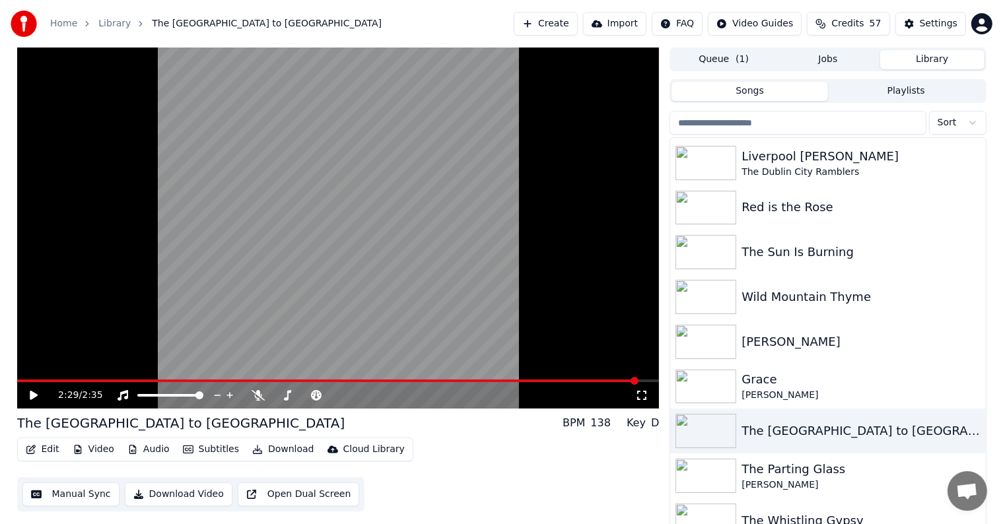
scroll to position [178, 0]
click at [838, 302] on div "Wild Mountain Thyme" at bounding box center [853, 296] width 225 height 18
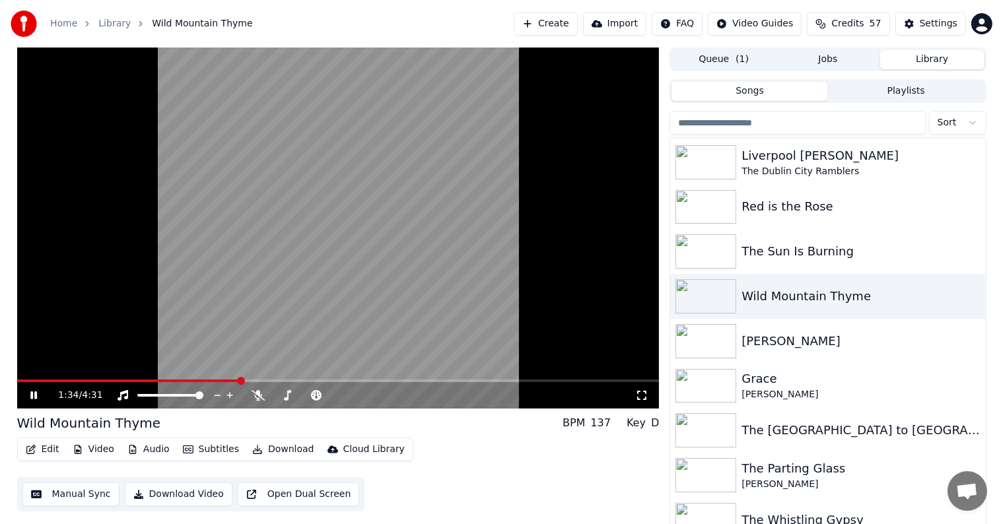
click at [20, 382] on span at bounding box center [128, 381] width 222 height 3
click at [31, 397] on icon at bounding box center [33, 395] width 7 height 8
click at [17, 385] on span at bounding box center [21, 381] width 8 height 8
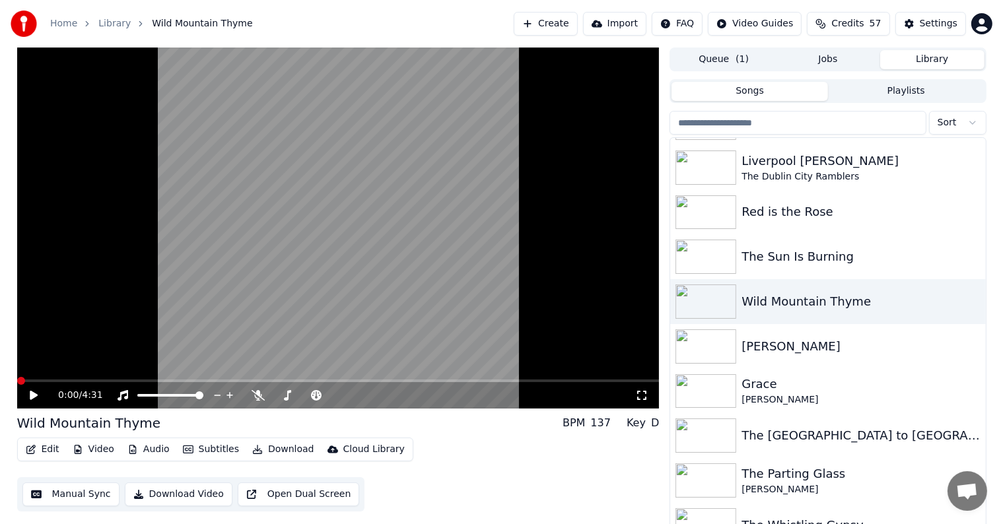
scroll to position [190, 0]
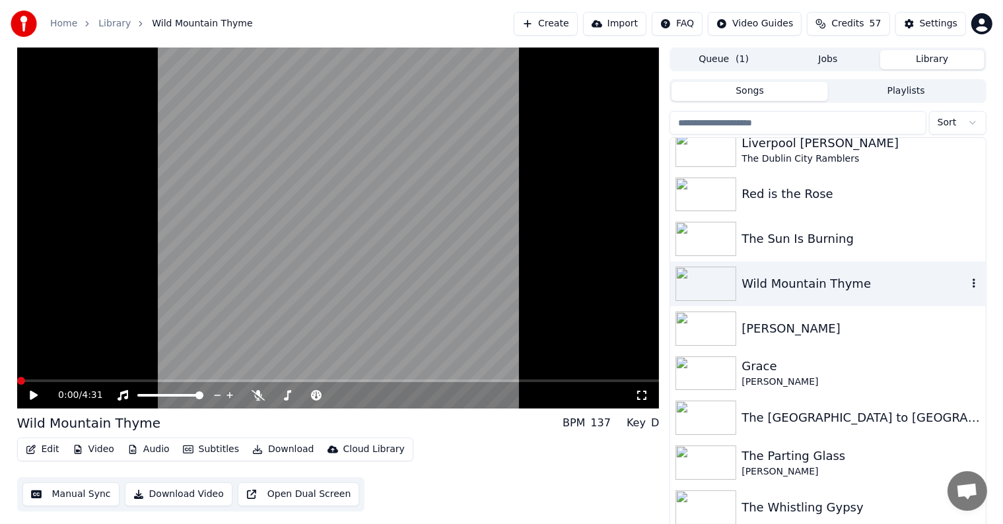
click at [863, 292] on div "Wild Mountain Thyme" at bounding box center [853, 284] width 225 height 18
click at [826, 283] on div "Wild Mountain Thyme" at bounding box center [853, 284] width 225 height 18
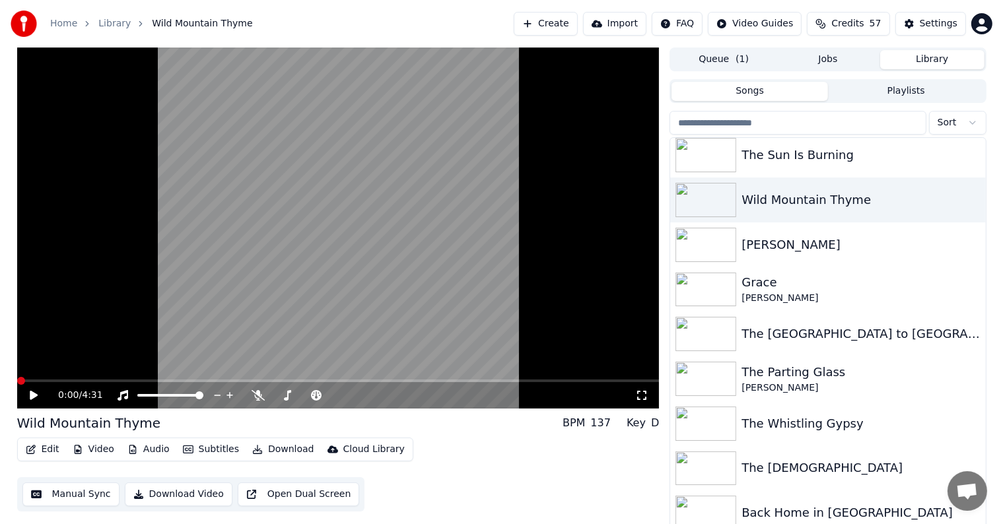
scroll to position [267, 0]
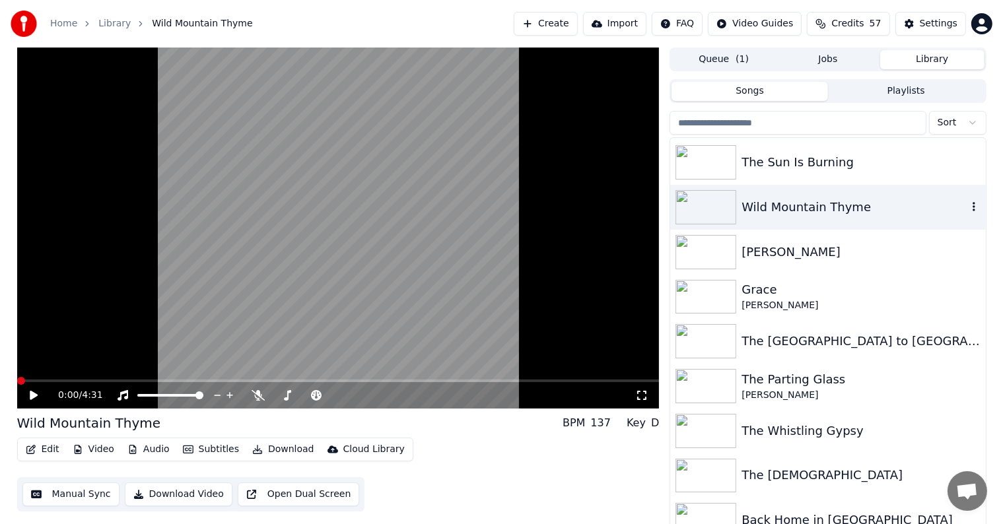
click at [862, 206] on div "Wild Mountain Thyme" at bounding box center [853, 207] width 225 height 18
click at [34, 397] on icon at bounding box center [34, 395] width 8 height 9
click at [34, 395] on icon at bounding box center [43, 395] width 31 height 11
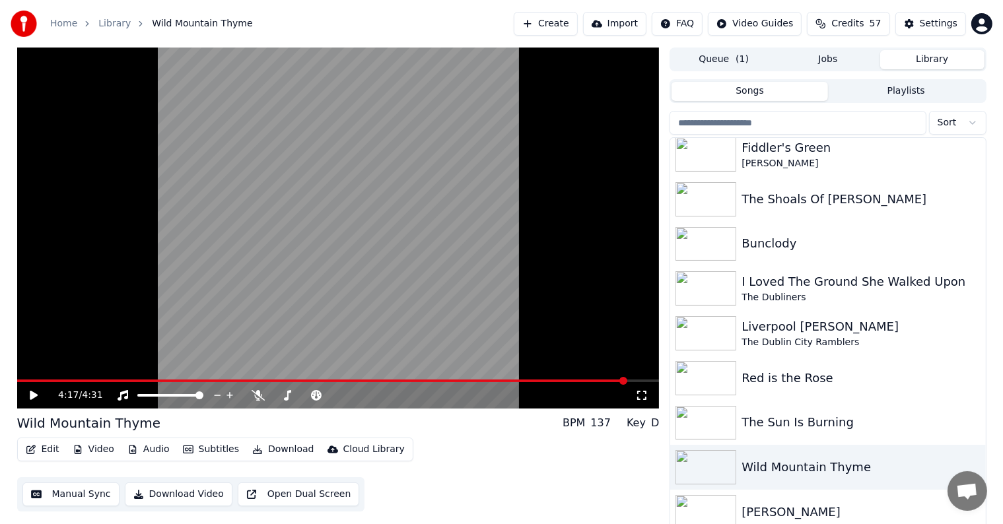
scroll to position [0, 0]
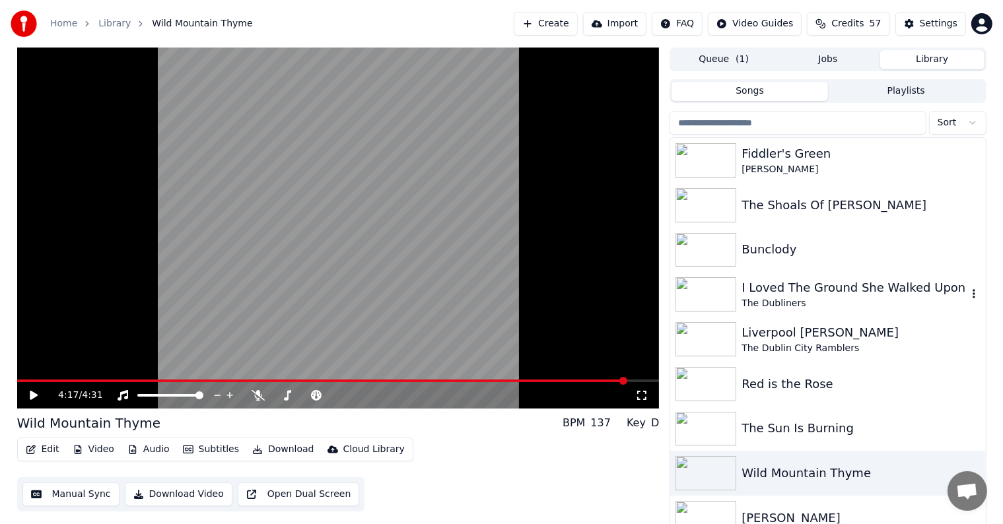
click at [883, 295] on div "I Loved The Ground She Walked Upon" at bounding box center [853, 288] width 225 height 18
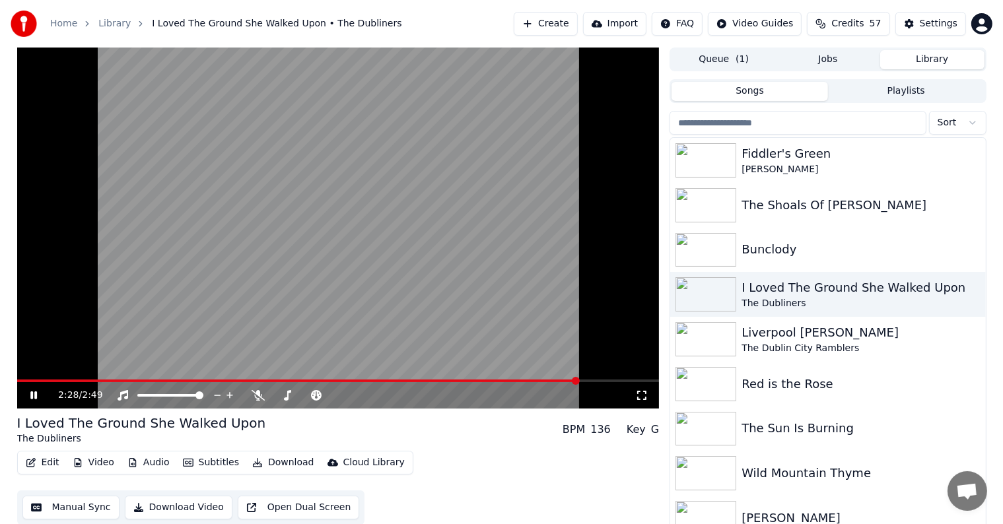
click at [32, 395] on icon at bounding box center [33, 395] width 7 height 8
click at [777, 256] on div "Bunclody" at bounding box center [853, 249] width 225 height 18
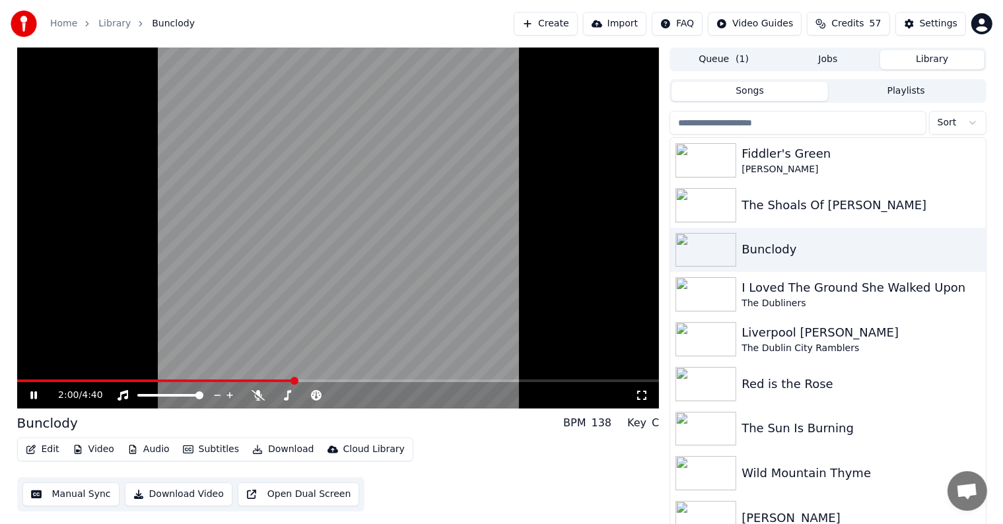
click at [20, 380] on span at bounding box center [155, 381] width 277 height 3
click at [34, 396] on icon at bounding box center [43, 395] width 31 height 11
click at [17, 383] on span at bounding box center [21, 381] width 8 height 8
click at [34, 397] on icon at bounding box center [34, 395] width 8 height 9
click at [306, 384] on div "0:02 / 4:40" at bounding box center [338, 395] width 642 height 26
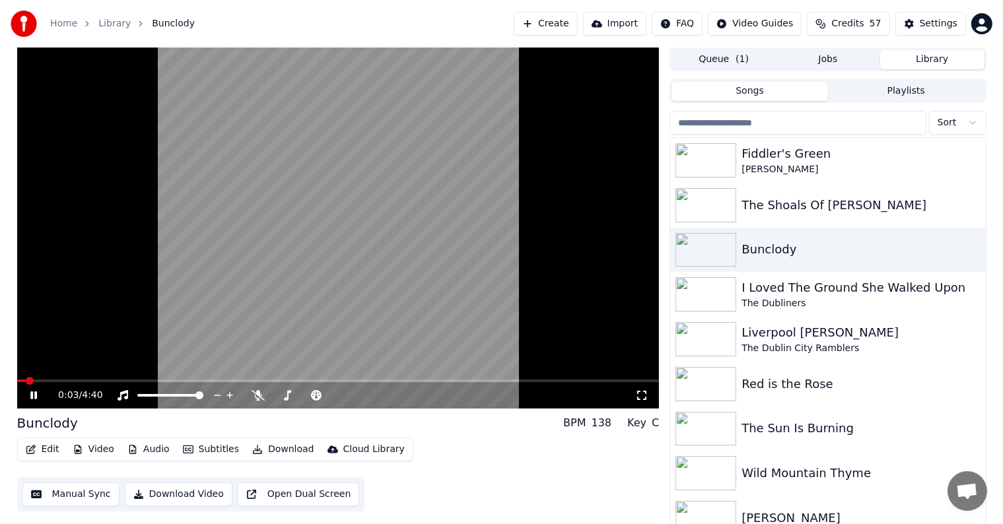
click at [305, 383] on div "0:03 / 4:40" at bounding box center [338, 395] width 642 height 26
click at [101, 378] on span at bounding box center [104, 381] width 8 height 8
click at [17, 385] on span at bounding box center [21, 381] width 8 height 8
click at [20, 380] on span at bounding box center [19, 381] width 5 height 3
click at [18, 380] on span at bounding box center [18, 381] width 2 height 3
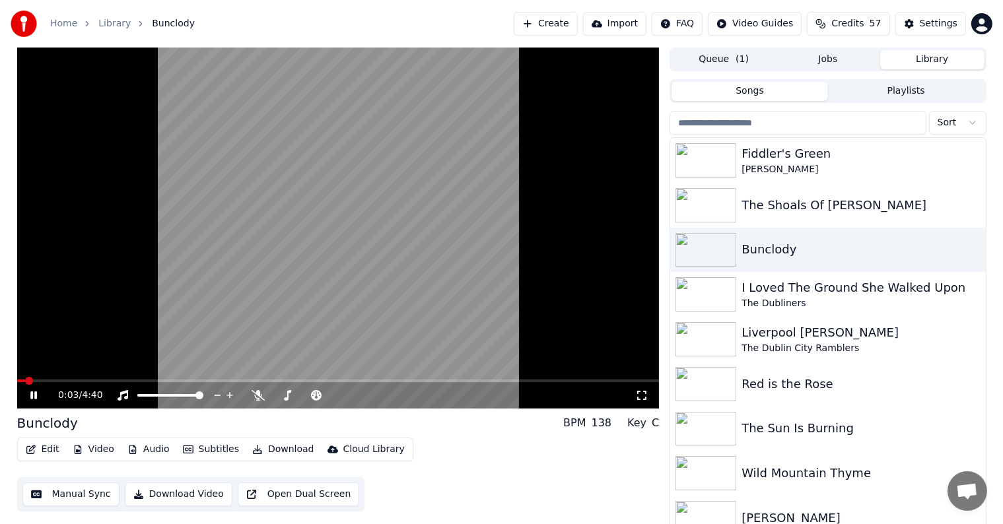
click at [32, 392] on icon at bounding box center [33, 395] width 7 height 8
click at [17, 384] on span at bounding box center [21, 381] width 8 height 8
click at [30, 392] on icon at bounding box center [34, 395] width 8 height 9
click at [34, 393] on icon at bounding box center [43, 395] width 31 height 11
